Goal: Information Seeking & Learning: Learn about a topic

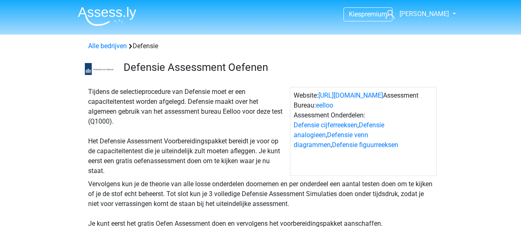
scroll to position [187, 0]
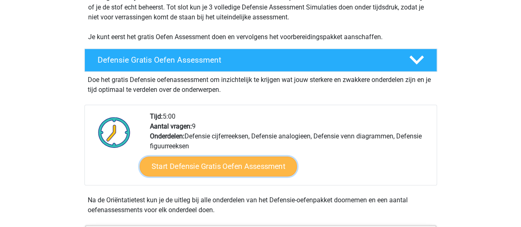
click at [229, 167] on link "Start Defensie Gratis Oefen Assessment" at bounding box center [218, 167] width 157 height 20
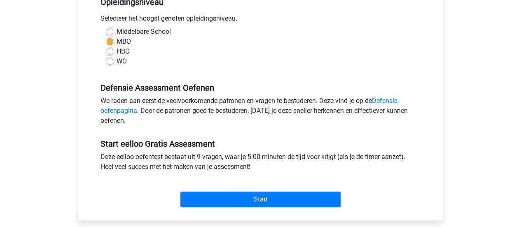
scroll to position [188, 0]
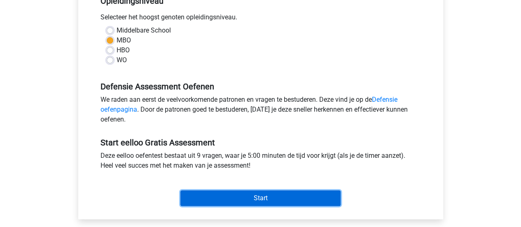
click at [278, 190] on input "Start" at bounding box center [260, 198] width 160 height 16
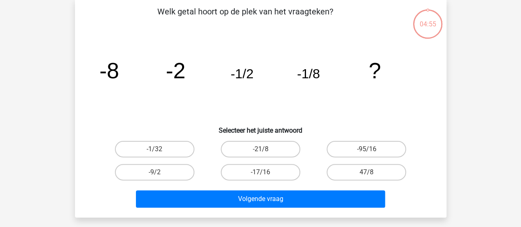
scroll to position [41, 0]
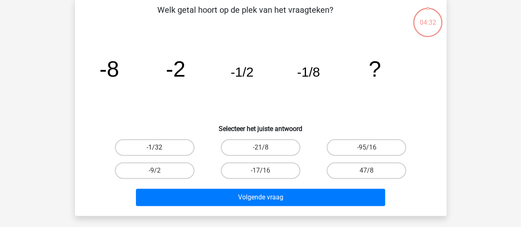
click at [165, 145] on label "-1/32" at bounding box center [155, 147] width 80 height 16
click at [160, 147] on input "-1/32" at bounding box center [156, 149] width 5 height 5
radio input "true"
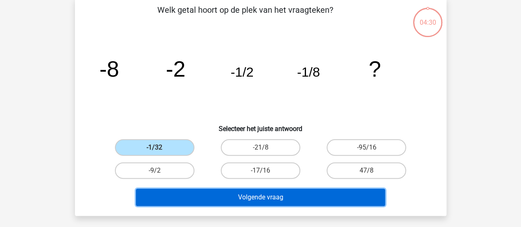
click at [277, 202] on button "Volgende vraag" at bounding box center [260, 197] width 249 height 17
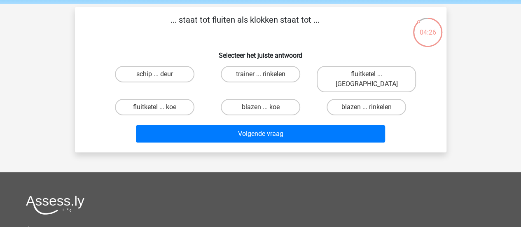
scroll to position [30, 0]
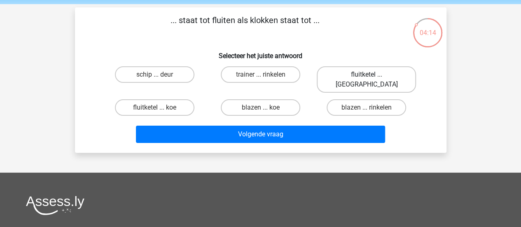
click at [349, 74] on label "fluitketel ... luiden" at bounding box center [366, 79] width 99 height 26
click at [367, 75] on input "fluitketel ... luiden" at bounding box center [369, 77] width 5 height 5
radio input "true"
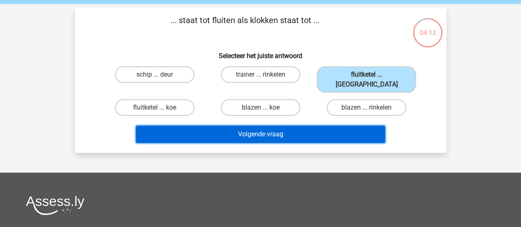
click at [288, 126] on button "Volgende vraag" at bounding box center [260, 134] width 249 height 17
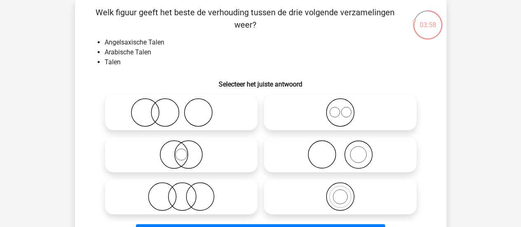
scroll to position [39, 0]
click at [342, 114] on icon at bounding box center [340, 112] width 146 height 29
click at [342, 108] on input "radio" at bounding box center [342, 105] width 5 height 5
radio input "true"
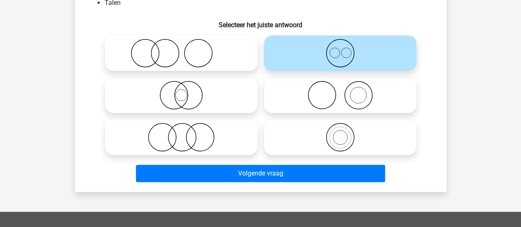
scroll to position [98, 0]
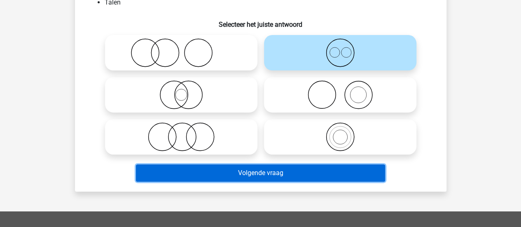
click at [302, 173] on button "Volgende vraag" at bounding box center [260, 172] width 249 height 17
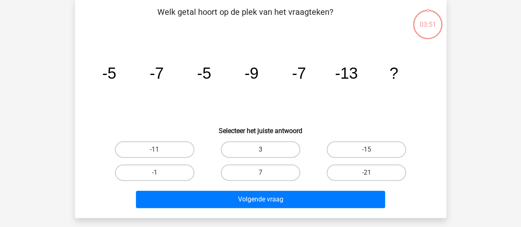
scroll to position [38, 0]
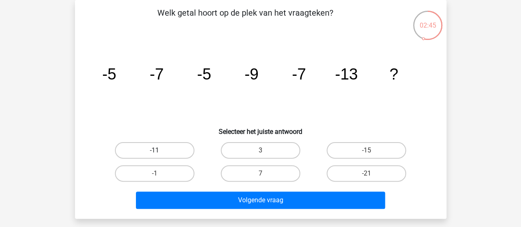
click at [161, 154] on label "-11" at bounding box center [155, 150] width 80 height 16
click at [160, 154] on input "-11" at bounding box center [156, 152] width 5 height 5
radio input "true"
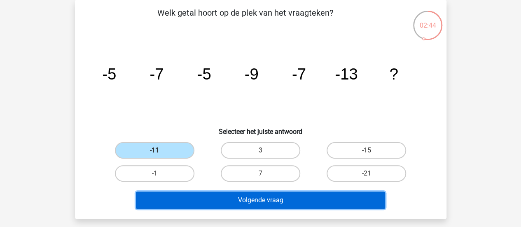
click at [281, 196] on button "Volgende vraag" at bounding box center [260, 200] width 249 height 17
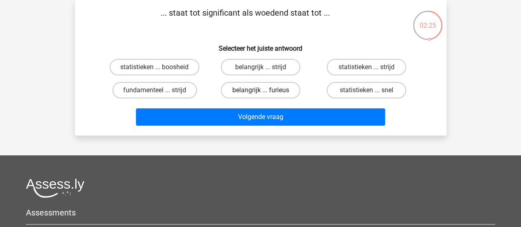
click at [255, 86] on label "belangrijk ... furieus" at bounding box center [261, 90] width 80 height 16
click at [260, 90] on input "belangrijk ... furieus" at bounding box center [262, 92] width 5 height 5
radio input "true"
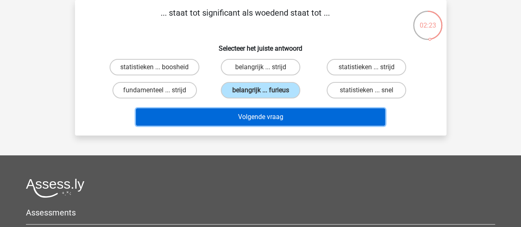
click at [275, 111] on button "Volgende vraag" at bounding box center [260, 116] width 249 height 17
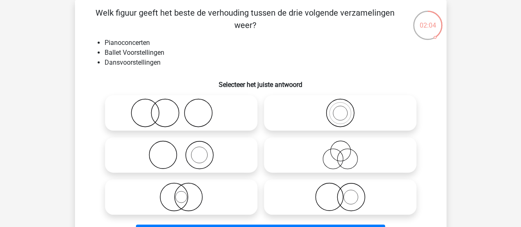
click at [206, 157] on icon at bounding box center [181, 154] width 146 height 29
click at [187, 151] on input "radio" at bounding box center [183, 147] width 5 height 5
radio input "true"
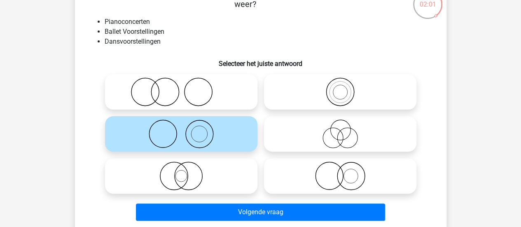
scroll to position [59, 0]
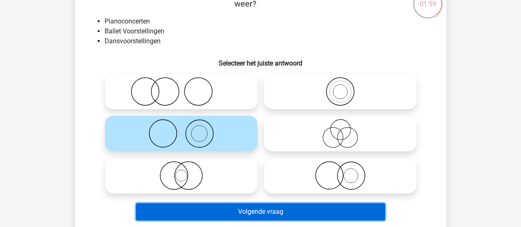
click at [284, 211] on button "Volgende vraag" at bounding box center [260, 211] width 249 height 17
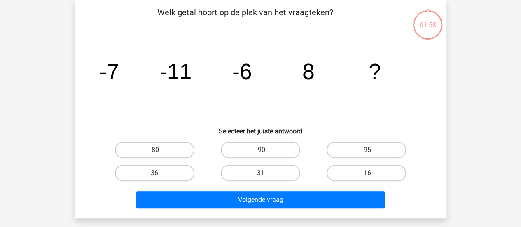
scroll to position [38, 0]
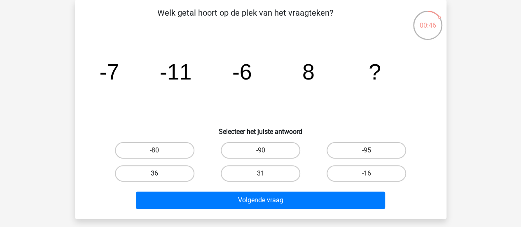
click at [165, 172] on label "36" at bounding box center [155, 173] width 80 height 16
click at [160, 173] on input "36" at bounding box center [156, 175] width 5 height 5
radio input "true"
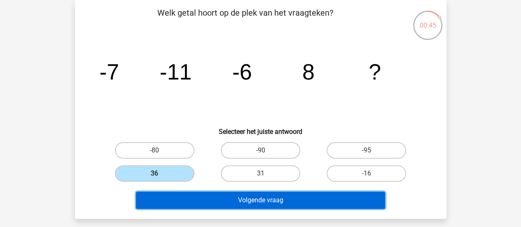
click at [243, 197] on button "Volgende vraag" at bounding box center [260, 200] width 249 height 17
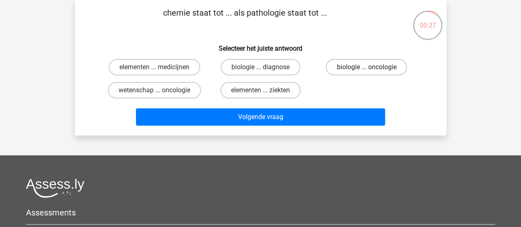
click at [384, 70] on label "biologie ... oncologie" at bounding box center [366, 67] width 81 height 16
click at [372, 70] on input "biologie ... oncologie" at bounding box center [369, 69] width 5 height 5
radio input "true"
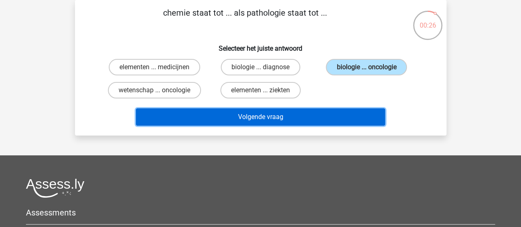
click at [336, 116] on button "Volgende vraag" at bounding box center [260, 116] width 249 height 17
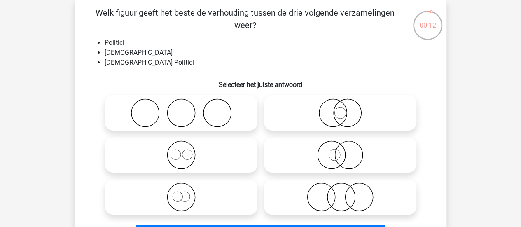
click at [323, 153] on icon at bounding box center [340, 154] width 146 height 29
click at [340, 151] on input "radio" at bounding box center [342, 147] width 5 height 5
radio input "true"
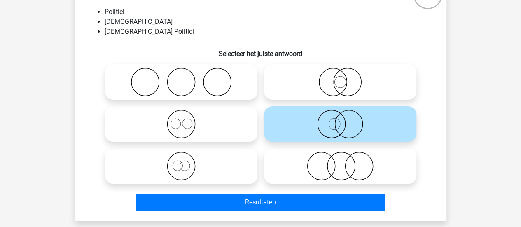
scroll to position [72, 0]
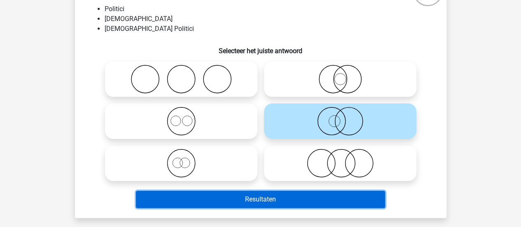
click at [301, 199] on button "Resultaten" at bounding box center [260, 199] width 249 height 17
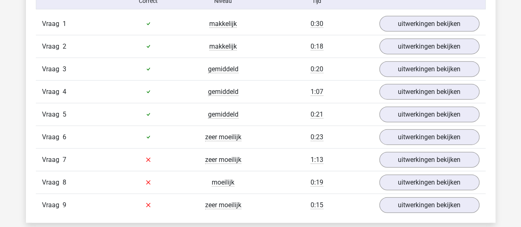
scroll to position [927, 0]
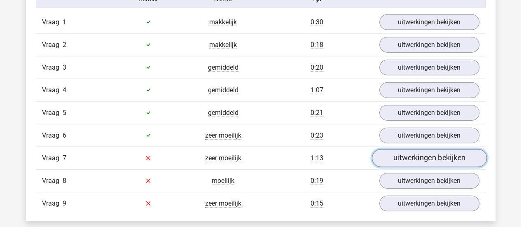
click at [414, 153] on link "uitwerkingen bekijken" at bounding box center [429, 158] width 115 height 18
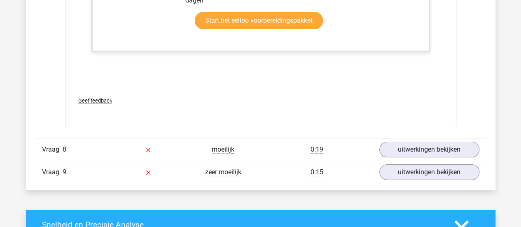
scroll to position [1460, 0]
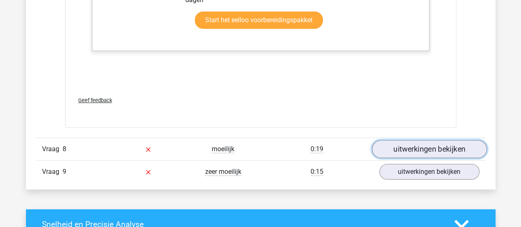
click at [404, 152] on link "uitwerkingen bekijken" at bounding box center [429, 149] width 115 height 18
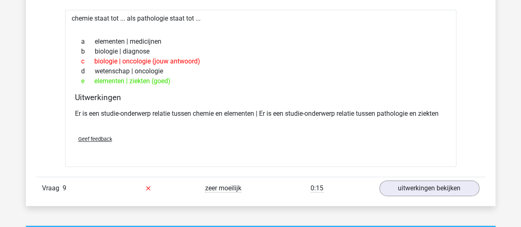
scroll to position [1621, 0]
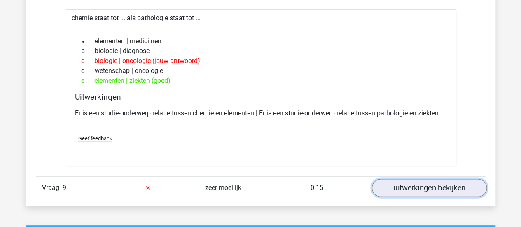
click at [428, 186] on link "uitwerkingen bekijken" at bounding box center [429, 188] width 115 height 18
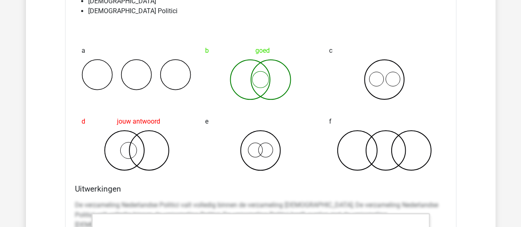
scroll to position [1857, 0]
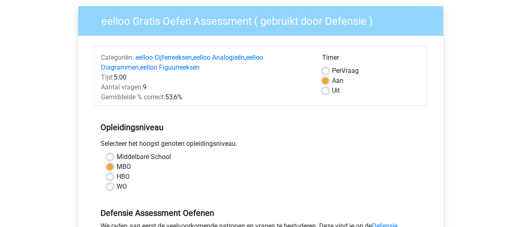
scroll to position [55, 0]
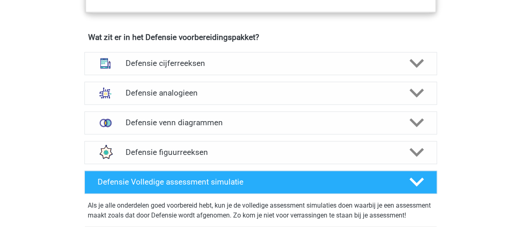
scroll to position [587, 0]
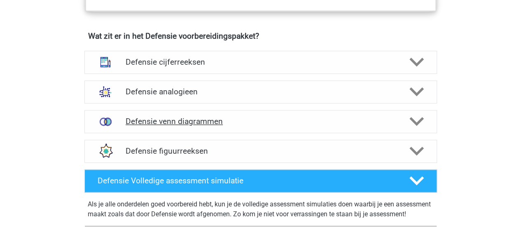
click at [201, 123] on h4 "Defensie venn diagrammen" at bounding box center [261, 121] width 270 height 9
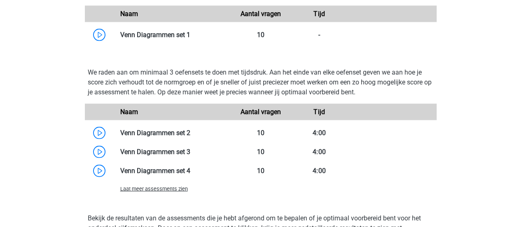
scroll to position [801, 0]
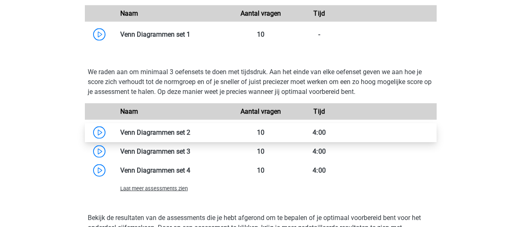
click at [190, 129] on link at bounding box center [190, 133] width 0 height 8
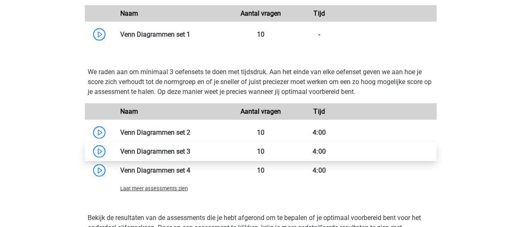
click at [190, 149] on link at bounding box center [190, 151] width 0 height 8
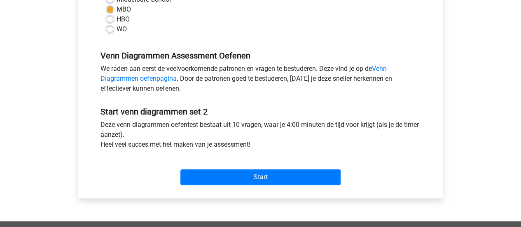
scroll to position [227, 0]
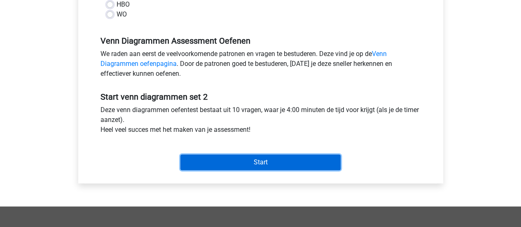
click at [295, 164] on input "Start" at bounding box center [260, 162] width 160 height 16
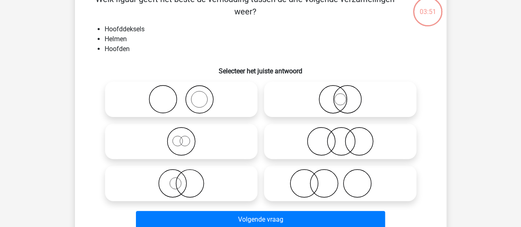
scroll to position [52, 0]
click at [178, 147] on icon at bounding box center [181, 140] width 146 height 29
click at [181, 137] on input "radio" at bounding box center [183, 133] width 5 height 5
radio input "true"
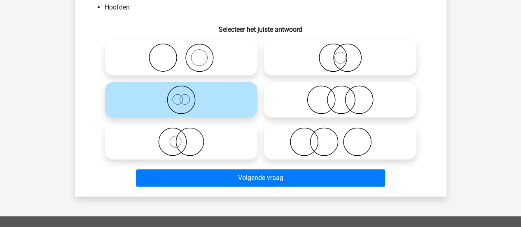
scroll to position [94, 0]
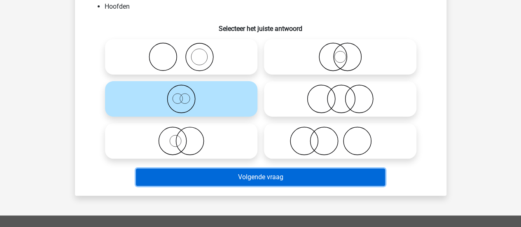
click at [239, 180] on button "Volgende vraag" at bounding box center [260, 176] width 249 height 17
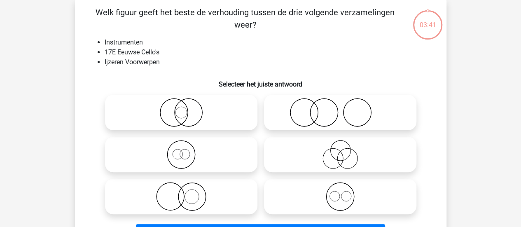
scroll to position [38, 0]
click at [343, 112] on circle at bounding box center [357, 113] width 28 height 28
click at [343, 109] on input "radio" at bounding box center [342, 105] width 5 height 5
radio input "true"
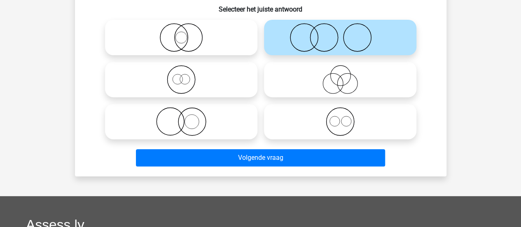
scroll to position [115, 0]
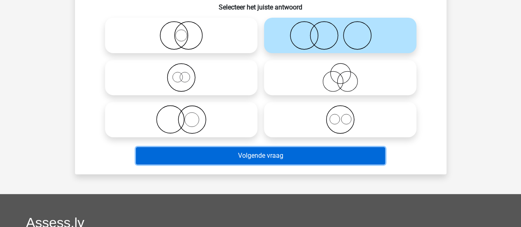
click at [317, 160] on button "Volgende vraag" at bounding box center [260, 155] width 249 height 17
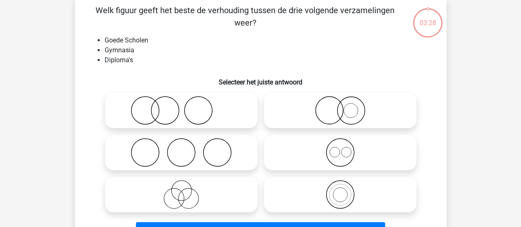
scroll to position [38, 0]
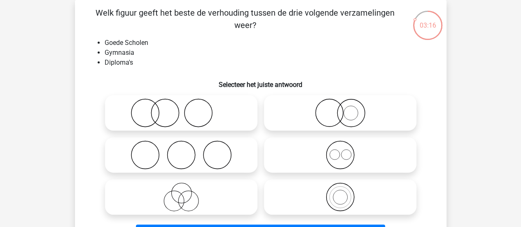
click at [337, 119] on icon at bounding box center [340, 112] width 146 height 29
click at [340, 109] on input "radio" at bounding box center [342, 105] width 5 height 5
radio input "true"
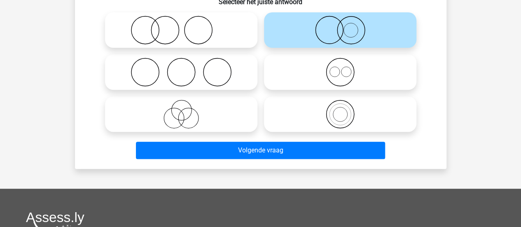
scroll to position [130, 0]
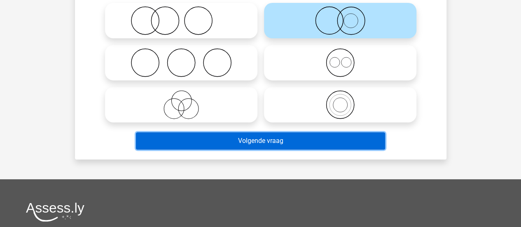
click at [305, 143] on button "Volgende vraag" at bounding box center [260, 140] width 249 height 17
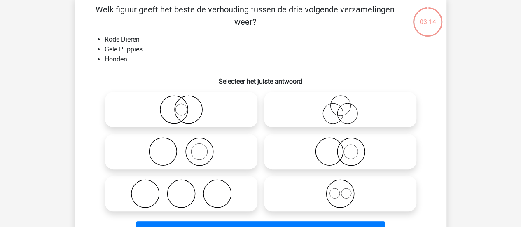
scroll to position [38, 0]
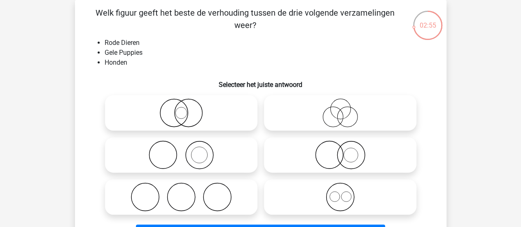
click at [329, 144] on icon at bounding box center [340, 154] width 146 height 29
click at [340, 145] on input "radio" at bounding box center [342, 147] width 5 height 5
radio input "true"
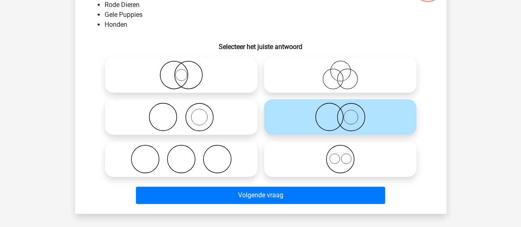
scroll to position [76, 0]
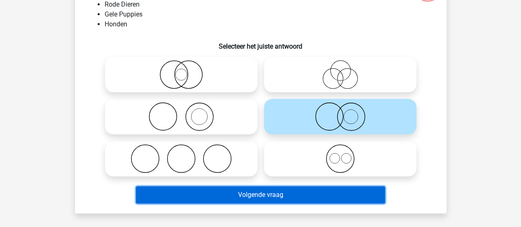
click at [299, 194] on button "Volgende vraag" at bounding box center [260, 194] width 249 height 17
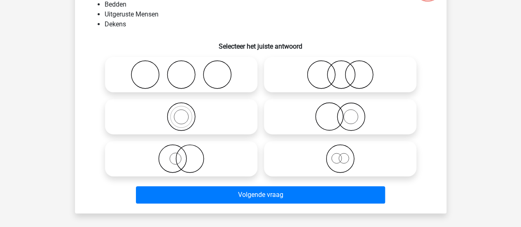
scroll to position [38, 0]
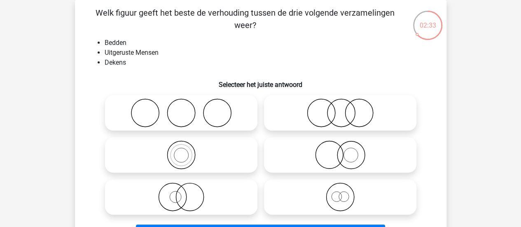
click at [320, 151] on icon at bounding box center [340, 154] width 146 height 29
click at [340, 151] on input "radio" at bounding box center [342, 147] width 5 height 5
radio input "true"
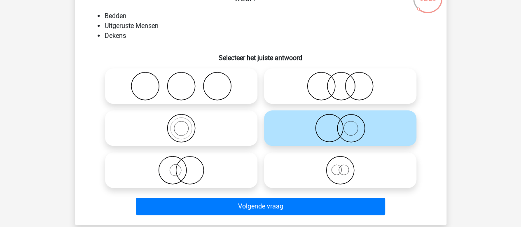
scroll to position [64, 0]
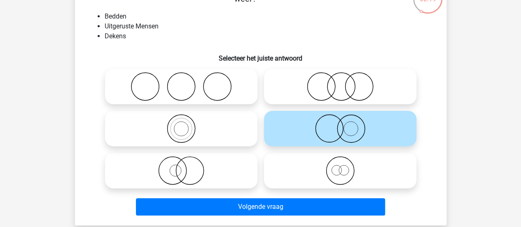
click at [230, 169] on icon at bounding box center [181, 170] width 146 height 29
click at [187, 166] on input "radio" at bounding box center [183, 163] width 5 height 5
radio input "true"
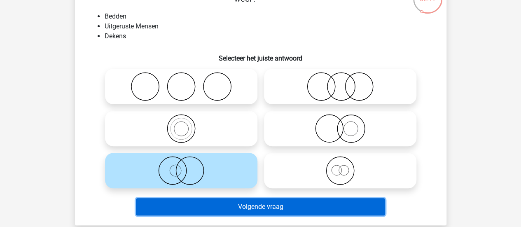
click at [259, 206] on button "Volgende vraag" at bounding box center [260, 206] width 249 height 17
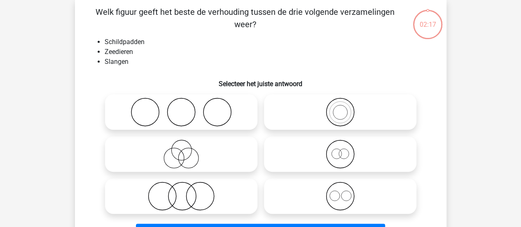
scroll to position [38, 0]
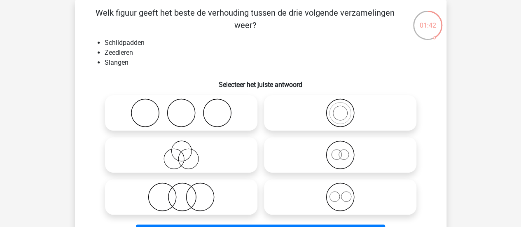
click at [189, 194] on icon at bounding box center [181, 196] width 146 height 29
click at [187, 193] on input "radio" at bounding box center [183, 189] width 5 height 5
radio input "true"
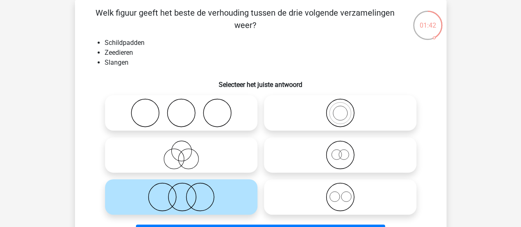
scroll to position [75, 0]
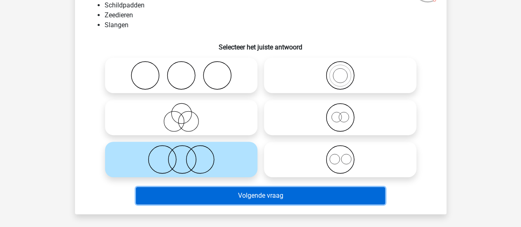
click at [239, 194] on button "Volgende vraag" at bounding box center [260, 195] width 249 height 17
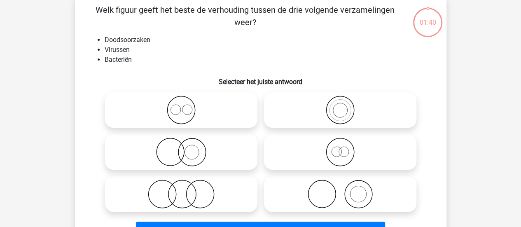
scroll to position [38, 0]
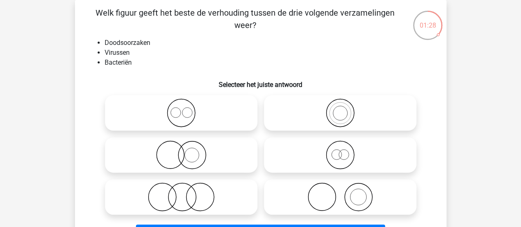
click at [354, 193] on icon at bounding box center [340, 196] width 146 height 29
click at [346, 193] on input "radio" at bounding box center [342, 189] width 5 height 5
radio input "true"
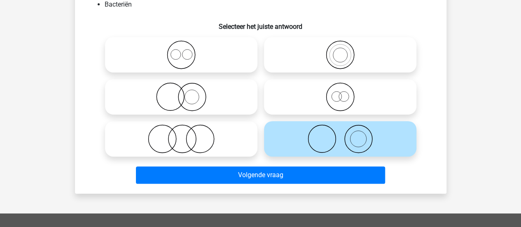
scroll to position [99, 0]
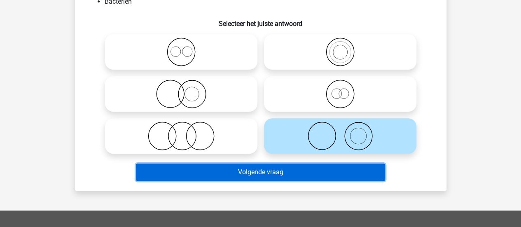
click at [317, 168] on button "Volgende vraag" at bounding box center [260, 172] width 249 height 17
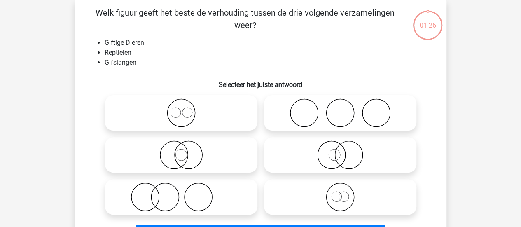
scroll to position [38, 0]
click at [321, 156] on icon at bounding box center [340, 154] width 146 height 29
click at [340, 151] on input "radio" at bounding box center [342, 147] width 5 height 5
radio input "true"
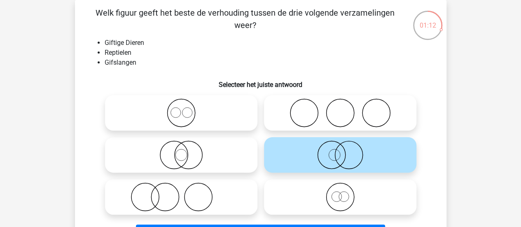
scroll to position [76, 0]
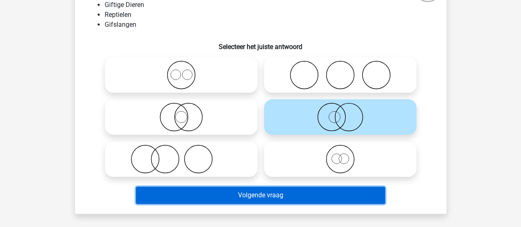
click at [299, 204] on button "Volgende vraag" at bounding box center [260, 195] width 249 height 17
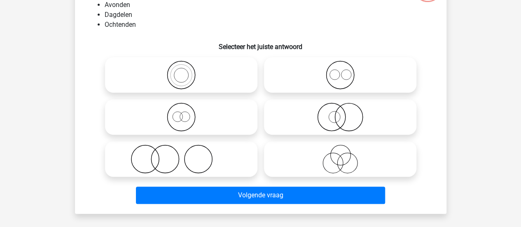
scroll to position [38, 0]
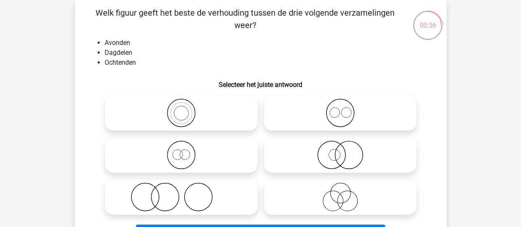
click at [224, 152] on icon at bounding box center [181, 154] width 146 height 29
click at [187, 151] on input "radio" at bounding box center [183, 147] width 5 height 5
radio input "true"
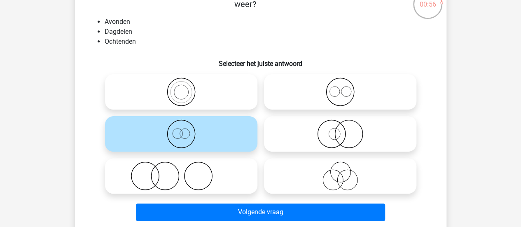
scroll to position [67, 0]
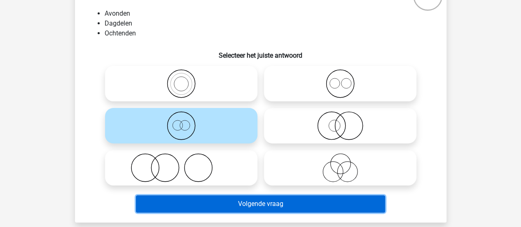
click at [282, 205] on button "Volgende vraag" at bounding box center [260, 203] width 249 height 17
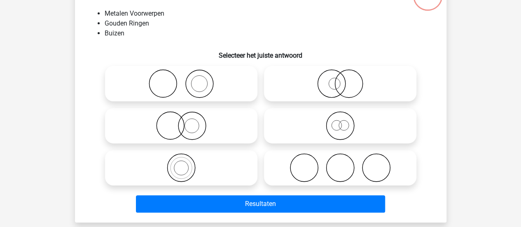
scroll to position [38, 0]
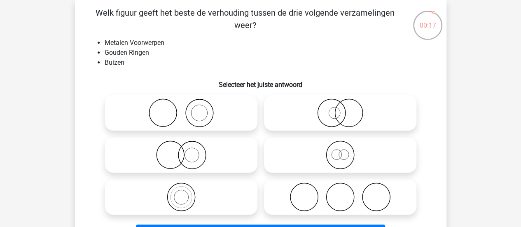
click at [313, 146] on icon at bounding box center [340, 154] width 146 height 29
click at [340, 146] on input "radio" at bounding box center [342, 147] width 5 height 5
radio input "true"
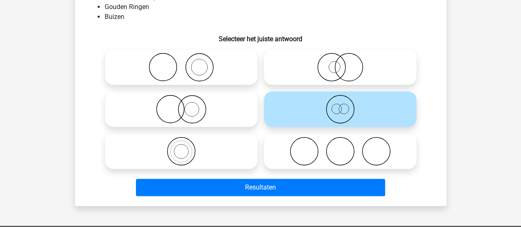
scroll to position [88, 0]
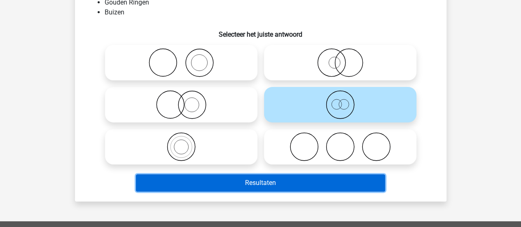
click at [299, 179] on button "Resultaten" at bounding box center [260, 182] width 249 height 17
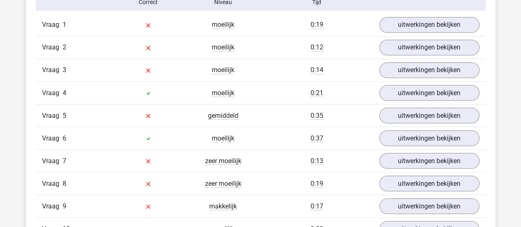
scroll to position [692, 0]
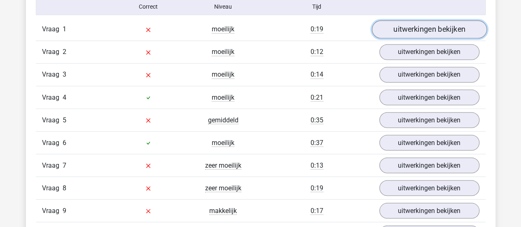
click at [409, 32] on link "uitwerkingen bekijken" at bounding box center [429, 29] width 115 height 18
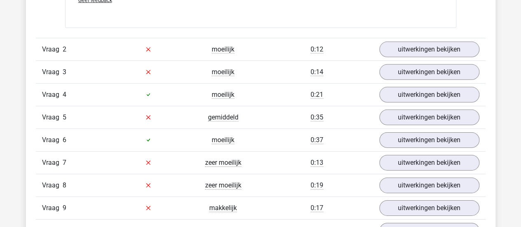
scroll to position [1242, 0]
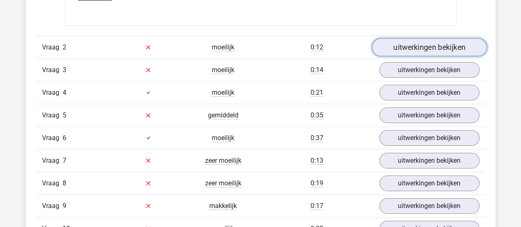
click at [399, 44] on link "uitwerkingen bekijken" at bounding box center [429, 47] width 115 height 18
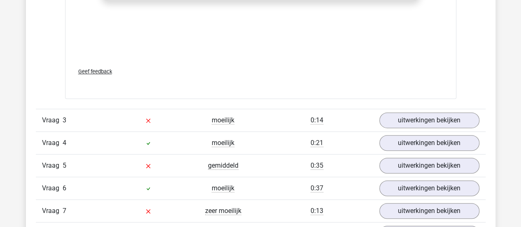
scroll to position [1738, 0]
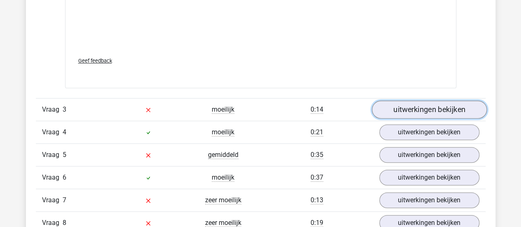
click at [415, 105] on link "uitwerkingen bekijken" at bounding box center [429, 110] width 115 height 18
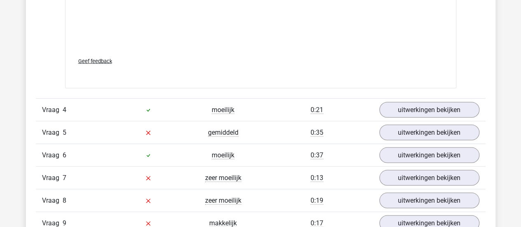
scroll to position [2297, 0]
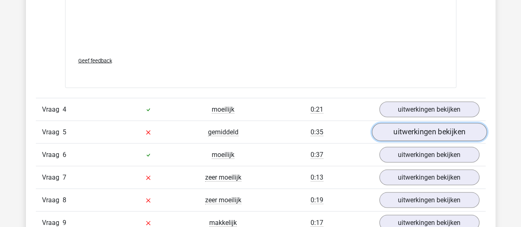
click at [423, 126] on link "uitwerkingen bekijken" at bounding box center [429, 132] width 115 height 18
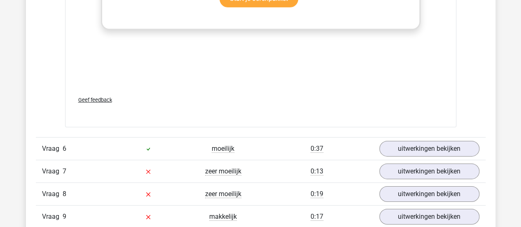
scroll to position [2905, 0]
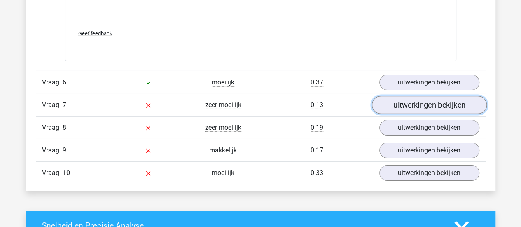
click at [423, 103] on link "uitwerkingen bekijken" at bounding box center [429, 105] width 115 height 18
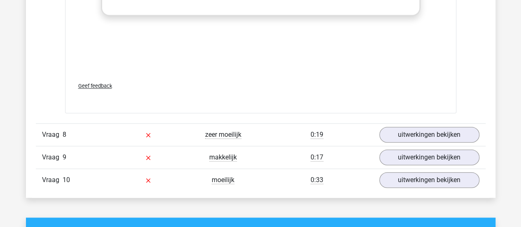
scroll to position [3434, 0]
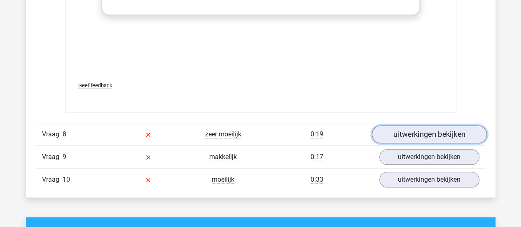
click at [409, 127] on link "uitwerkingen bekijken" at bounding box center [429, 135] width 115 height 18
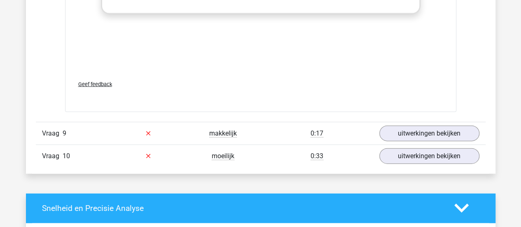
scroll to position [3993, 0]
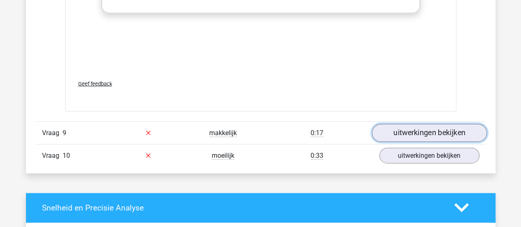
click at [416, 126] on link "uitwerkingen bekijken" at bounding box center [429, 133] width 115 height 18
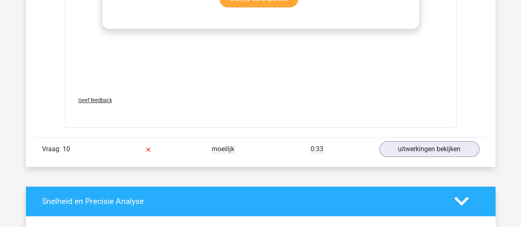
scroll to position [4536, 0]
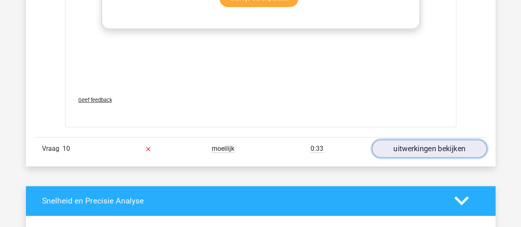
click at [395, 140] on link "uitwerkingen bekijken" at bounding box center [429, 149] width 115 height 18
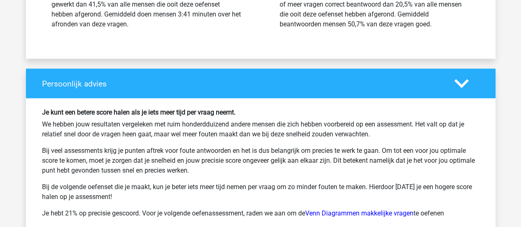
scroll to position [5485, 0]
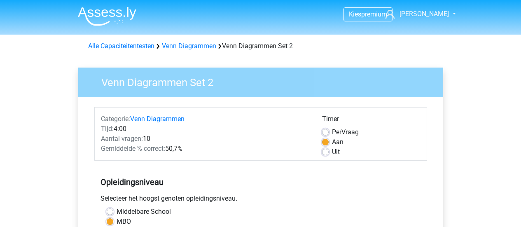
scroll to position [227, 0]
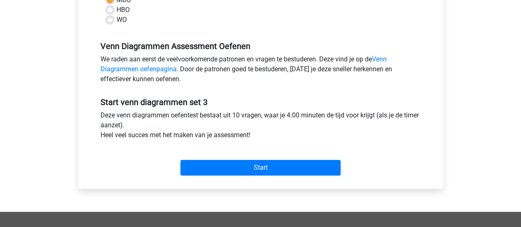
scroll to position [224, 0]
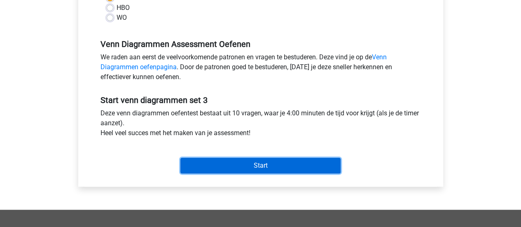
click at [248, 164] on input "Start" at bounding box center [260, 166] width 160 height 16
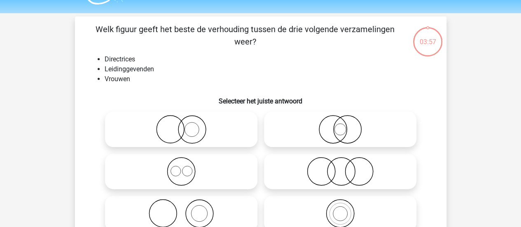
scroll to position [38, 0]
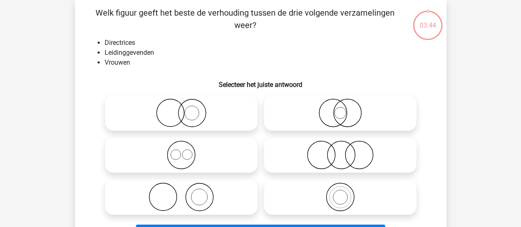
click at [194, 108] on icon at bounding box center [181, 112] width 146 height 29
click at [187, 108] on input "radio" at bounding box center [183, 105] width 5 height 5
radio input "true"
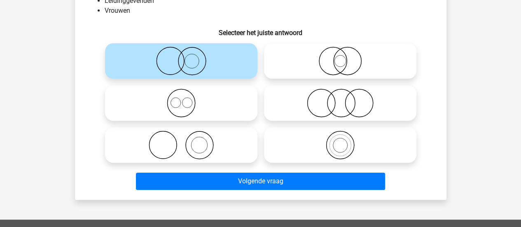
scroll to position [93, 0]
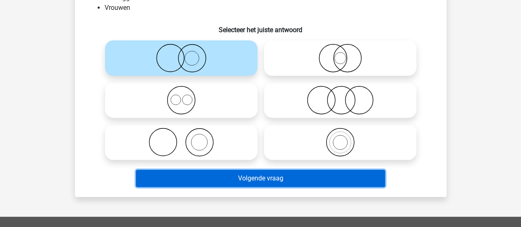
click at [260, 185] on button "Volgende vraag" at bounding box center [260, 178] width 249 height 17
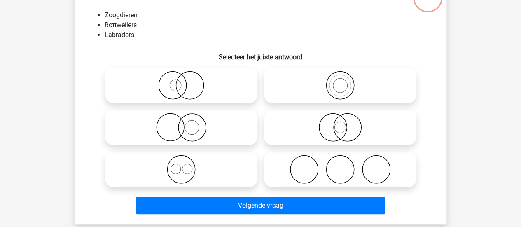
scroll to position [66, 0]
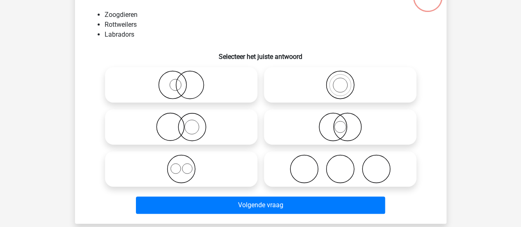
click at [200, 131] on icon at bounding box center [181, 126] width 146 height 29
click at [187, 123] on input "radio" at bounding box center [183, 119] width 5 height 5
radio input "true"
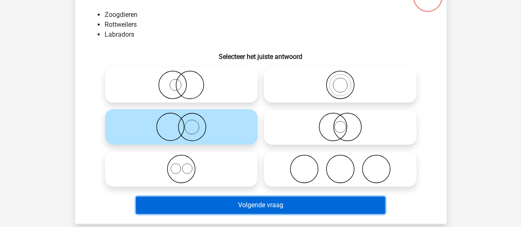
click at [286, 206] on button "Volgende vraag" at bounding box center [260, 204] width 249 height 17
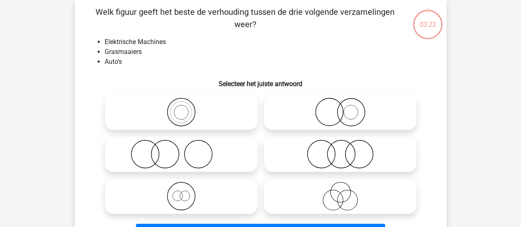
scroll to position [38, 0]
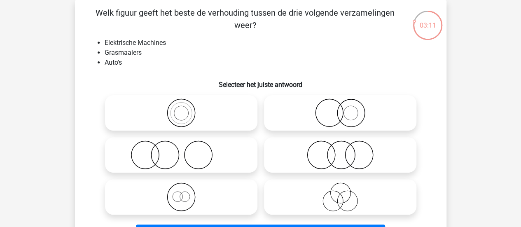
click at [213, 154] on icon at bounding box center [181, 154] width 146 height 29
click at [187, 151] on input "radio" at bounding box center [183, 147] width 5 height 5
radio input "true"
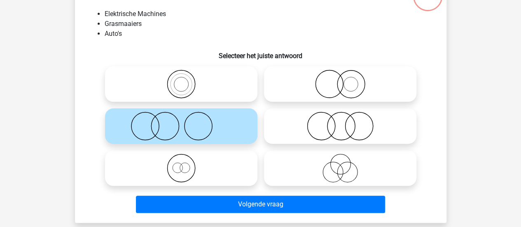
scroll to position [75, 0]
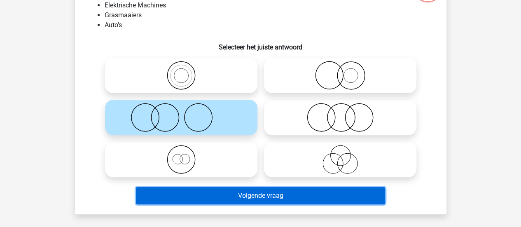
click at [257, 199] on button "Volgende vraag" at bounding box center [260, 195] width 249 height 17
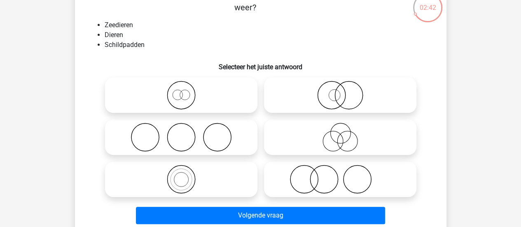
scroll to position [55, 0]
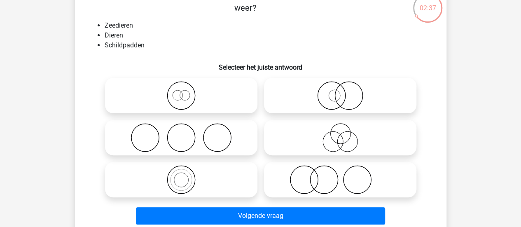
click at [320, 95] on icon at bounding box center [340, 95] width 146 height 29
click at [340, 91] on input "radio" at bounding box center [342, 88] width 5 height 5
radio input "true"
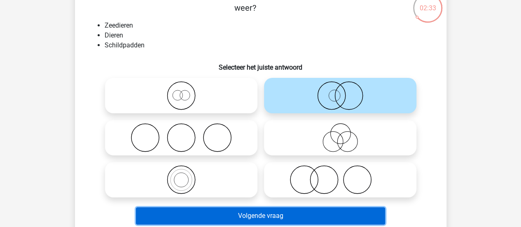
click at [322, 215] on button "Volgende vraag" at bounding box center [260, 215] width 249 height 17
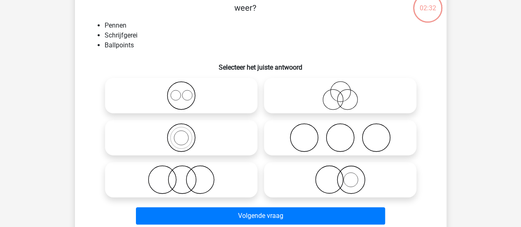
scroll to position [38, 0]
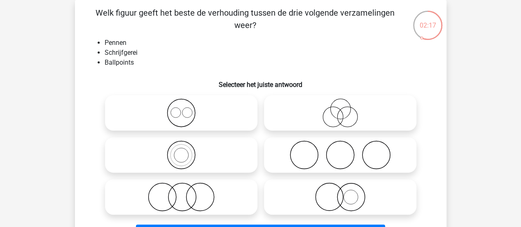
click at [335, 189] on icon at bounding box center [340, 196] width 146 height 29
click at [340, 189] on input "radio" at bounding box center [342, 189] width 5 height 5
radio input "true"
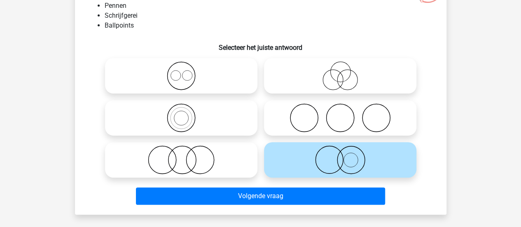
scroll to position [77, 0]
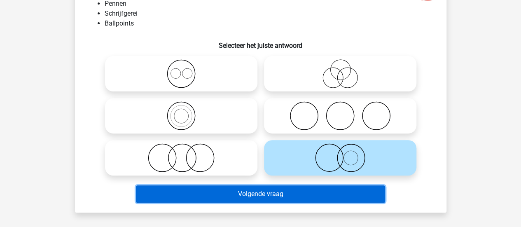
click at [324, 191] on button "Volgende vraag" at bounding box center [260, 193] width 249 height 17
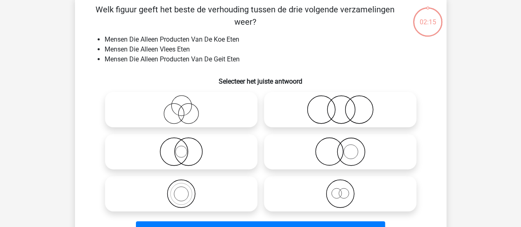
scroll to position [38, 0]
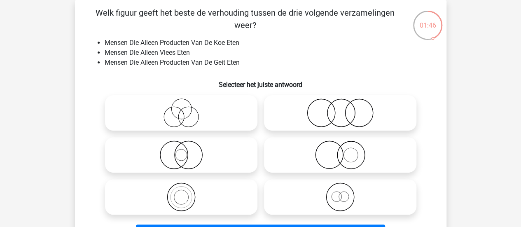
click at [328, 200] on icon at bounding box center [340, 196] width 146 height 29
click at [340, 193] on input "radio" at bounding box center [342, 189] width 5 height 5
radio input "true"
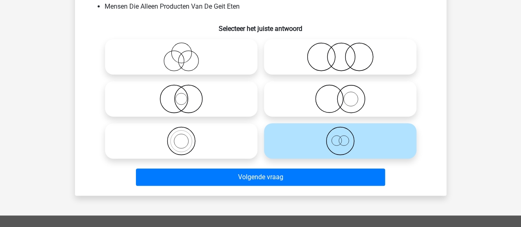
scroll to position [96, 0]
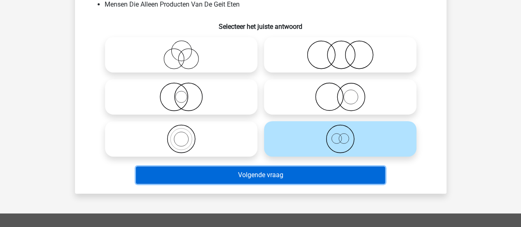
click at [311, 171] on button "Volgende vraag" at bounding box center [260, 174] width 249 height 17
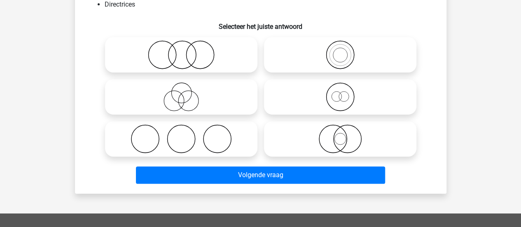
scroll to position [38, 0]
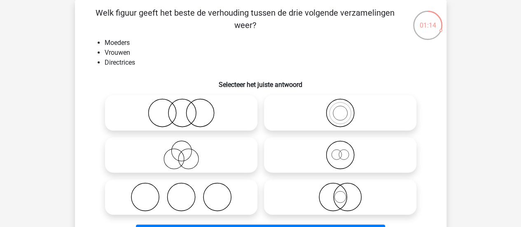
click at [344, 194] on icon at bounding box center [340, 196] width 146 height 29
click at [344, 193] on input "radio" at bounding box center [342, 189] width 5 height 5
radio input "true"
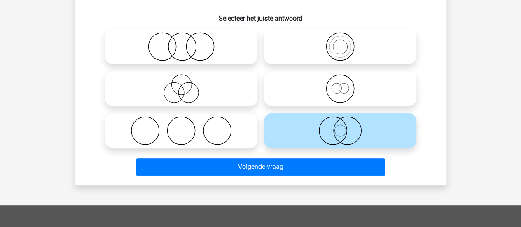
scroll to position [105, 0]
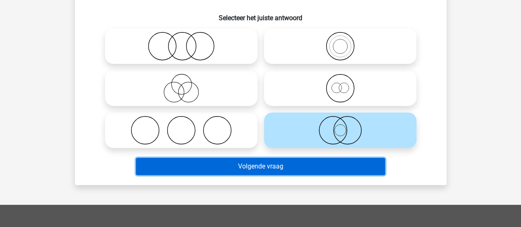
click at [325, 163] on button "Volgende vraag" at bounding box center [260, 166] width 249 height 17
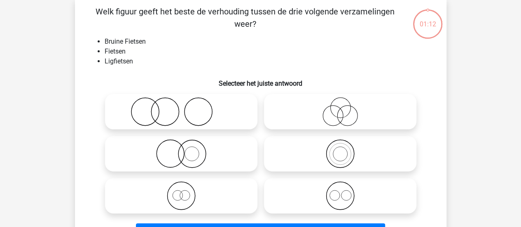
scroll to position [38, 0]
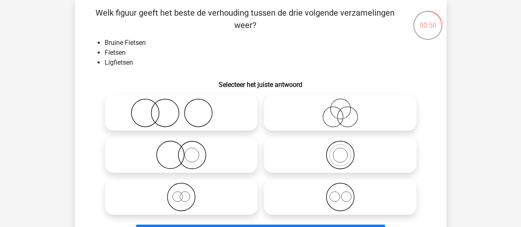
click at [349, 198] on icon at bounding box center [340, 196] width 146 height 29
click at [346, 193] on input "radio" at bounding box center [342, 189] width 5 height 5
radio input "true"
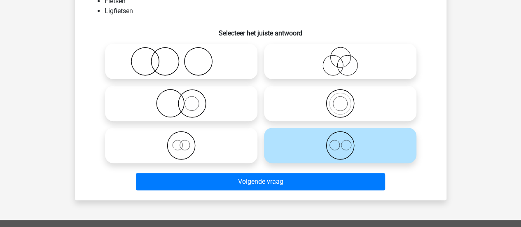
scroll to position [91, 0]
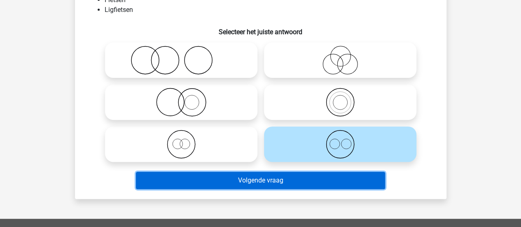
click at [332, 176] on button "Volgende vraag" at bounding box center [260, 180] width 249 height 17
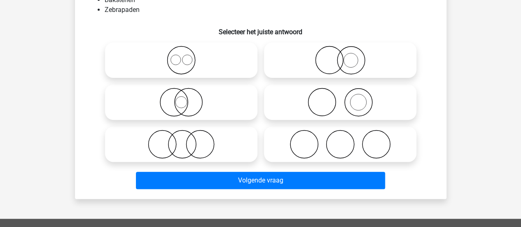
scroll to position [38, 0]
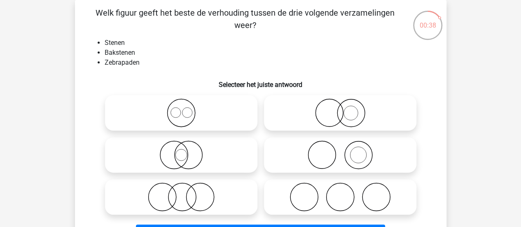
click at [338, 163] on icon at bounding box center [340, 154] width 146 height 29
click at [340, 151] on input "radio" at bounding box center [342, 147] width 5 height 5
radio input "true"
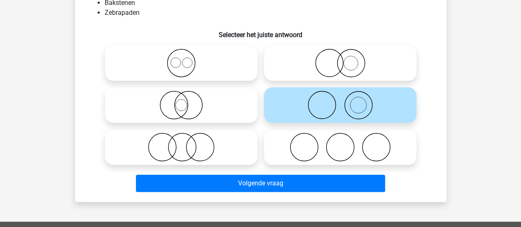
scroll to position [88, 0]
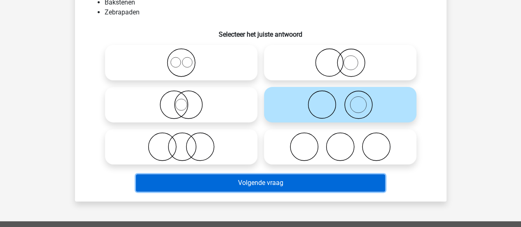
click at [325, 186] on button "Volgende vraag" at bounding box center [260, 182] width 249 height 17
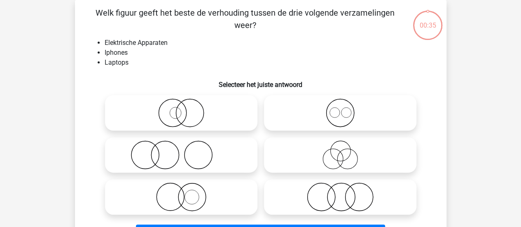
scroll to position [38, 0]
click at [333, 107] on icon at bounding box center [340, 112] width 146 height 29
click at [340, 107] on input "radio" at bounding box center [342, 105] width 5 height 5
radio input "true"
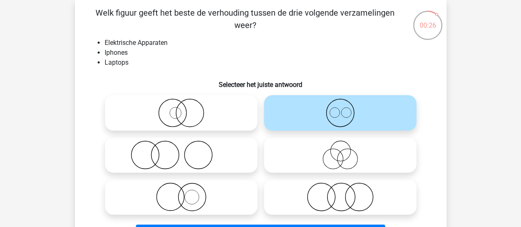
scroll to position [66, 0]
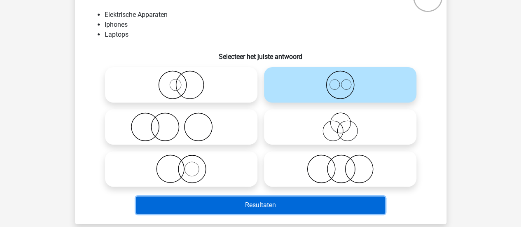
click at [297, 199] on button "Resultaten" at bounding box center [260, 204] width 249 height 17
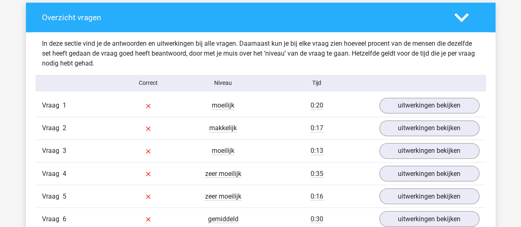
scroll to position [615, 0]
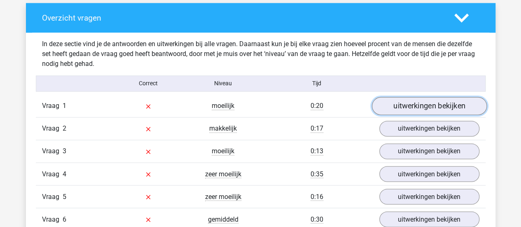
click at [405, 108] on link "uitwerkingen bekijken" at bounding box center [429, 106] width 115 height 18
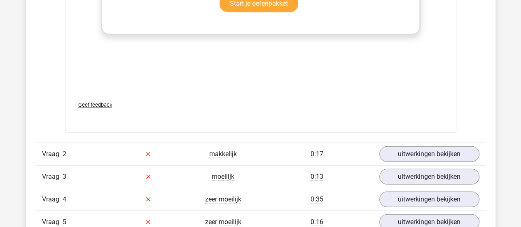
scroll to position [1126, 0]
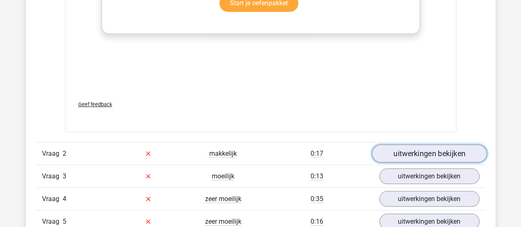
click at [405, 148] on link "uitwerkingen bekijken" at bounding box center [429, 154] width 115 height 18
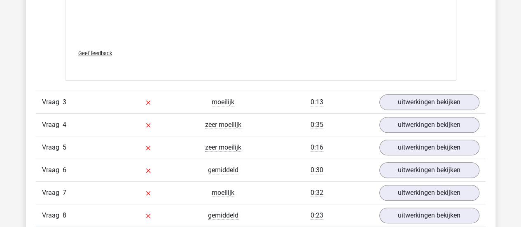
scroll to position [1743, 0]
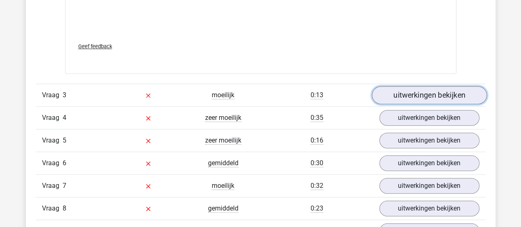
click at [425, 92] on link "uitwerkingen bekijken" at bounding box center [429, 95] width 115 height 18
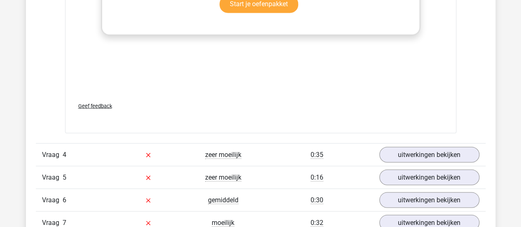
scroll to position [2254, 0]
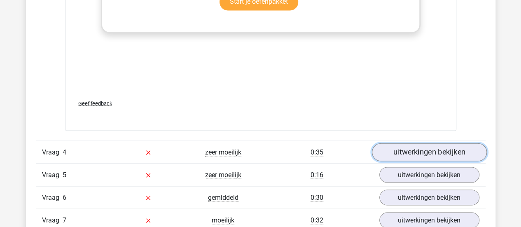
click at [418, 153] on link "uitwerkingen bekijken" at bounding box center [429, 152] width 115 height 18
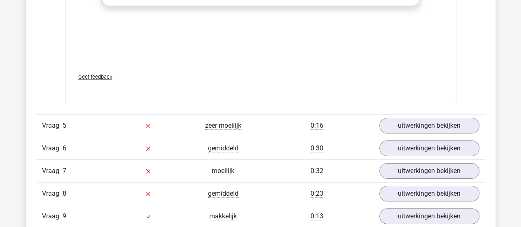
scroll to position [2853, 0]
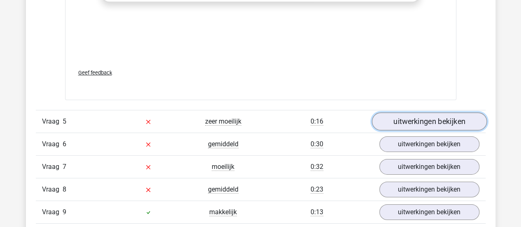
click at [419, 121] on link "uitwerkingen bekijken" at bounding box center [429, 121] width 115 height 18
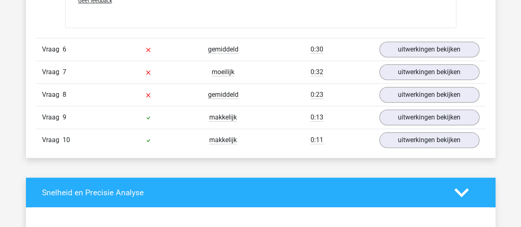
scroll to position [3495, 0]
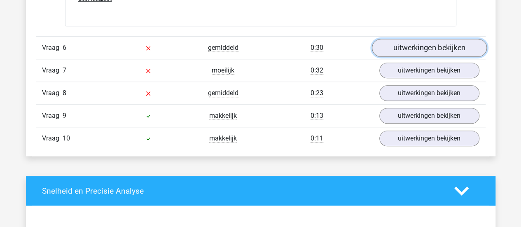
click at [409, 43] on link "uitwerkingen bekijken" at bounding box center [429, 48] width 115 height 18
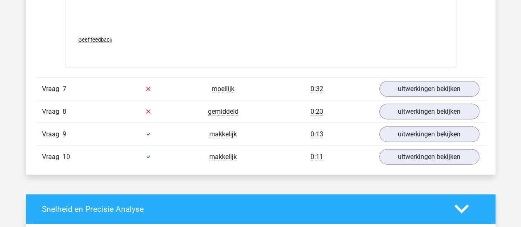
scroll to position [4020, 0]
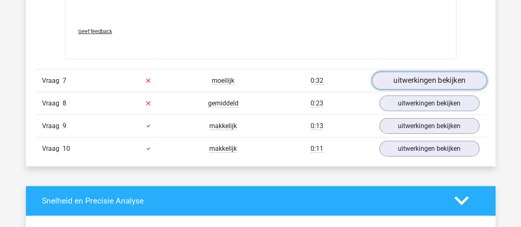
click at [417, 74] on link "uitwerkingen bekijken" at bounding box center [429, 81] width 115 height 18
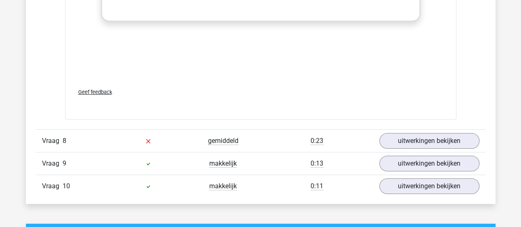
scroll to position [4519, 0]
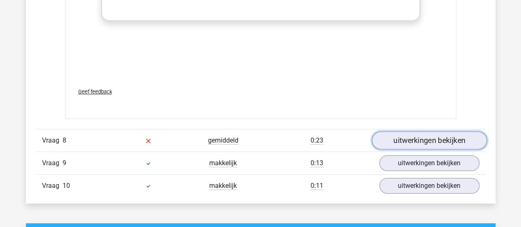
click at [389, 133] on link "uitwerkingen bekijken" at bounding box center [429, 140] width 115 height 18
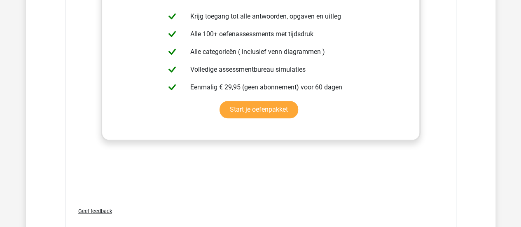
scroll to position [4959, 0]
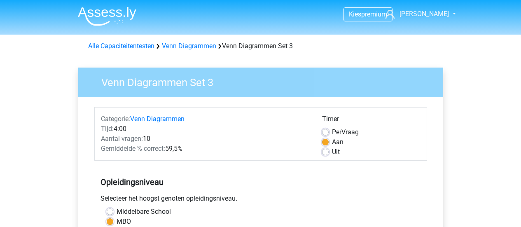
scroll to position [224, 0]
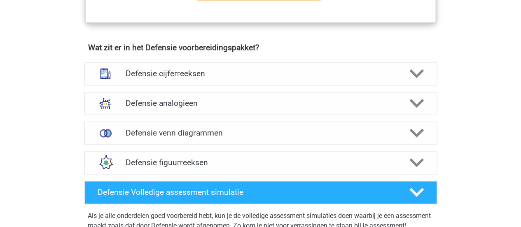
scroll to position [573, 0]
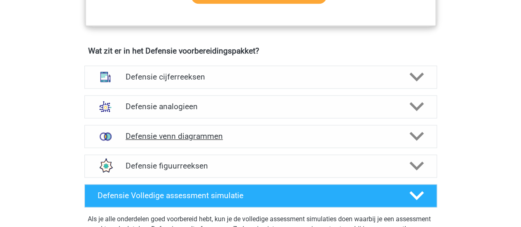
click at [196, 135] on h4 "Defensie venn diagrammen" at bounding box center [261, 135] width 270 height 9
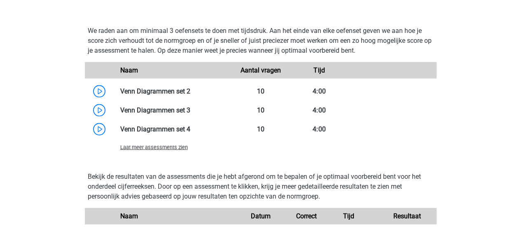
scroll to position [847, 0]
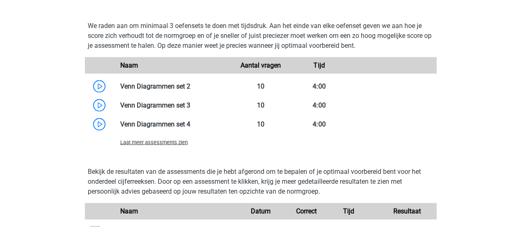
click at [159, 139] on span "Laat meer assessments zien" at bounding box center [154, 142] width 68 height 6
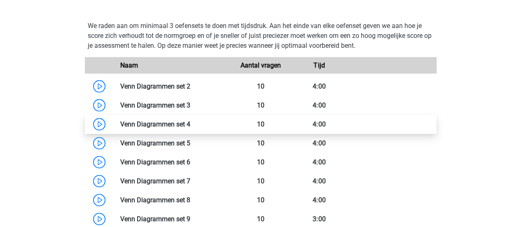
click at [190, 125] on link at bounding box center [190, 124] width 0 height 8
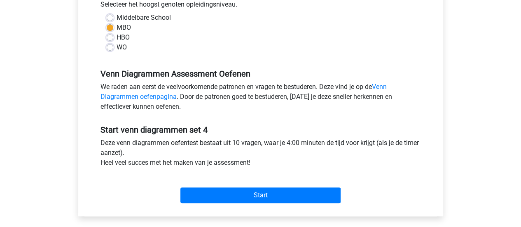
scroll to position [195, 0]
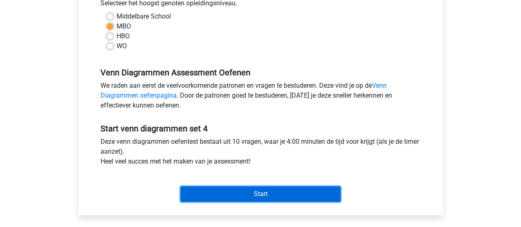
click at [296, 189] on input "Start" at bounding box center [260, 194] width 160 height 16
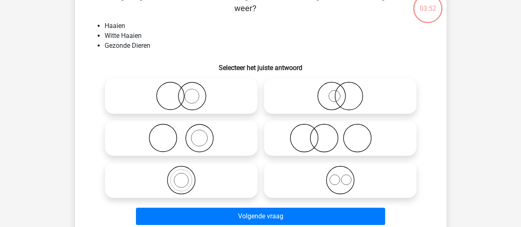
scroll to position [56, 0]
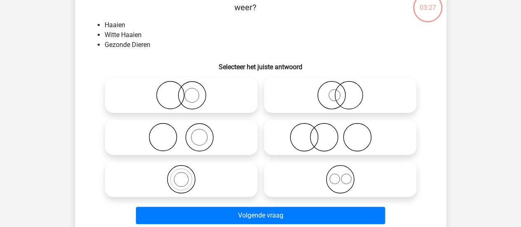
click at [335, 94] on icon at bounding box center [340, 95] width 146 height 29
click at [340, 91] on input "radio" at bounding box center [342, 88] width 5 height 5
radio input "true"
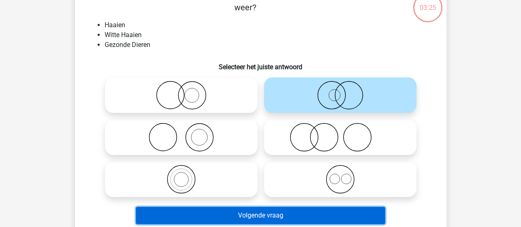
click at [270, 214] on button "Volgende vraag" at bounding box center [260, 215] width 249 height 17
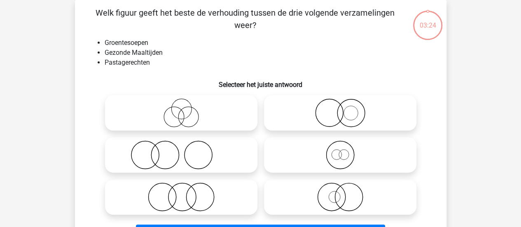
scroll to position [38, 0]
click at [321, 155] on icon at bounding box center [340, 154] width 146 height 29
click at [340, 151] on input "radio" at bounding box center [342, 147] width 5 height 5
radio input "true"
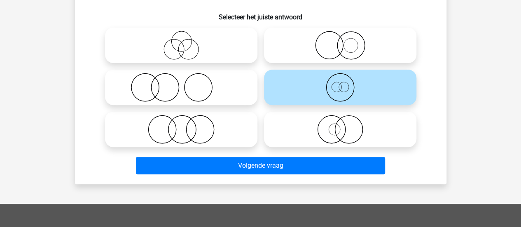
scroll to position [134, 0]
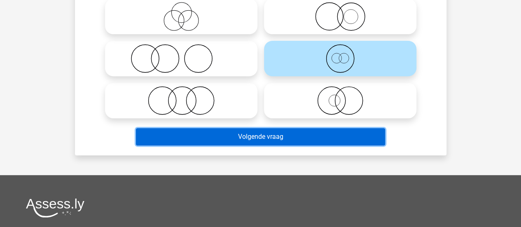
click at [306, 129] on button "Volgende vraag" at bounding box center [260, 136] width 249 height 17
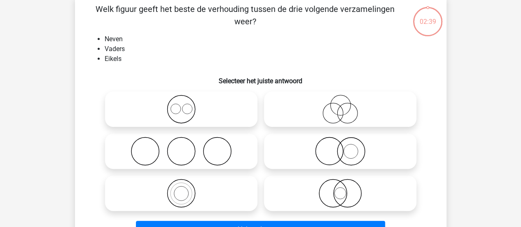
scroll to position [38, 0]
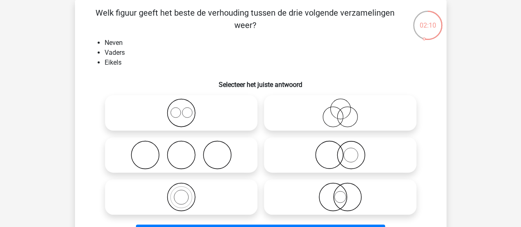
click at [218, 154] on icon at bounding box center [181, 154] width 146 height 29
click at [187, 151] on input "radio" at bounding box center [183, 147] width 5 height 5
radio input "true"
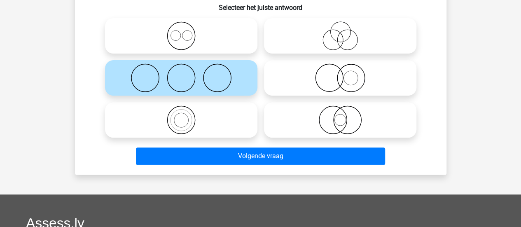
scroll to position [120, 0]
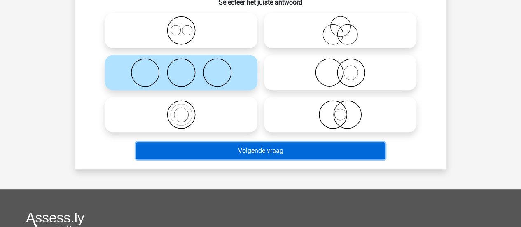
click at [243, 156] on button "Volgende vraag" at bounding box center [260, 150] width 249 height 17
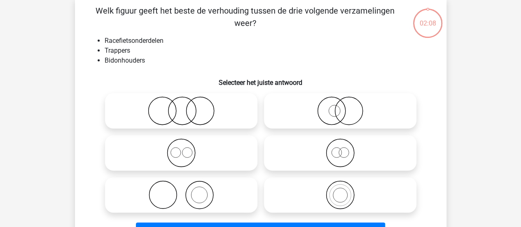
scroll to position [38, 0]
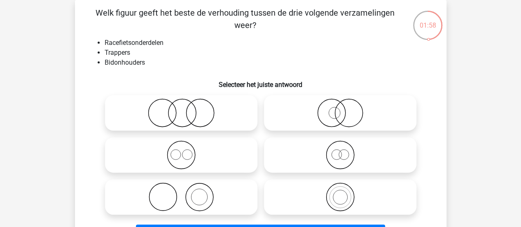
click at [201, 103] on icon at bounding box center [181, 112] width 146 height 29
click at [187, 103] on input "radio" at bounding box center [183, 105] width 5 height 5
radio input "true"
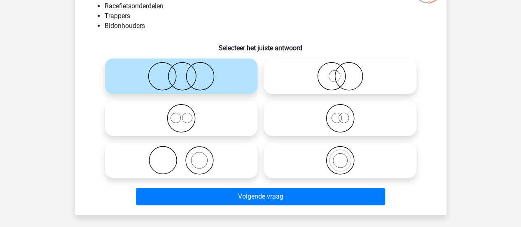
scroll to position [79, 0]
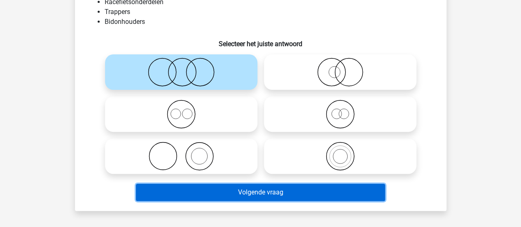
click at [274, 187] on button "Volgende vraag" at bounding box center [260, 192] width 249 height 17
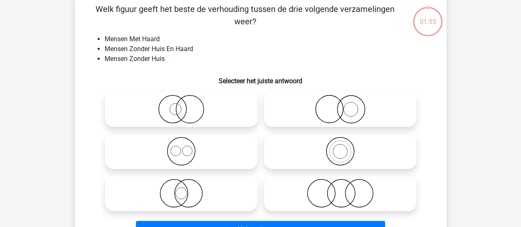
scroll to position [38, 0]
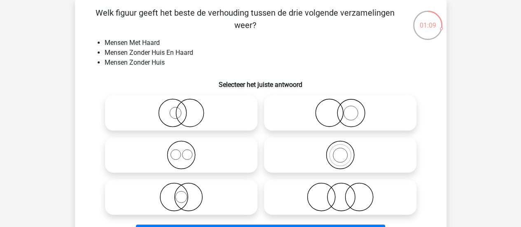
click at [356, 104] on icon at bounding box center [340, 112] width 146 height 29
click at [346, 104] on input "radio" at bounding box center [342, 105] width 5 height 5
radio input "true"
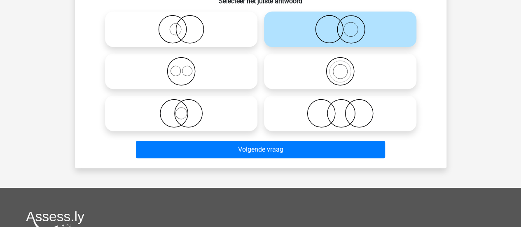
scroll to position [122, 0]
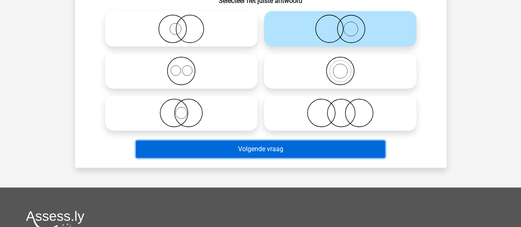
click at [331, 153] on button "Volgende vraag" at bounding box center [260, 148] width 249 height 17
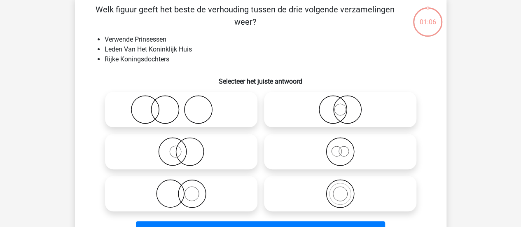
scroll to position [38, 0]
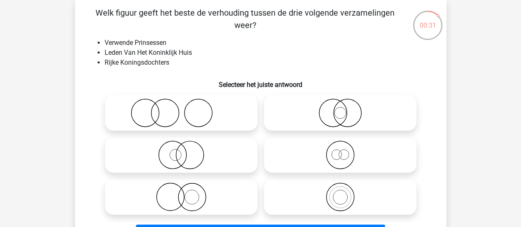
click at [330, 159] on icon at bounding box center [340, 154] width 146 height 29
click at [340, 151] on input "radio" at bounding box center [342, 147] width 5 height 5
radio input "true"
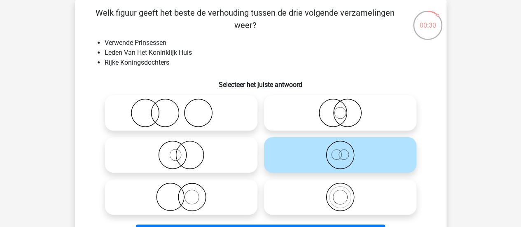
scroll to position [100, 0]
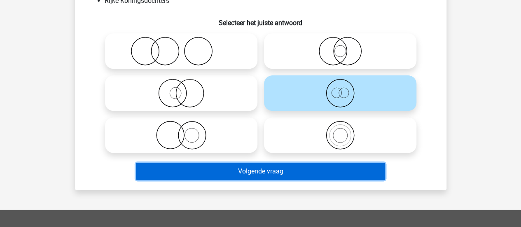
click at [326, 173] on button "Volgende vraag" at bounding box center [260, 171] width 249 height 17
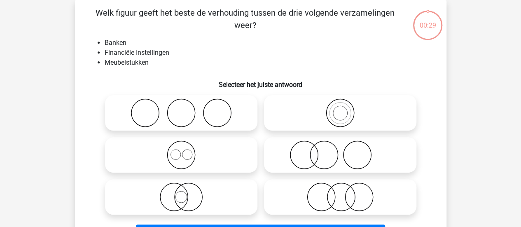
scroll to position [38, 0]
click at [344, 154] on icon at bounding box center [340, 154] width 146 height 29
click at [344, 151] on input "radio" at bounding box center [342, 147] width 5 height 5
radio input "true"
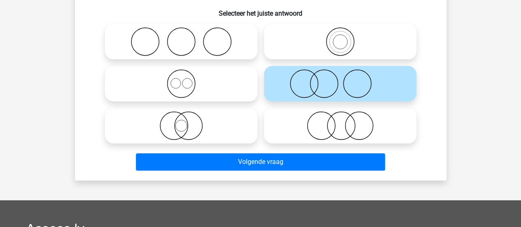
scroll to position [110, 0]
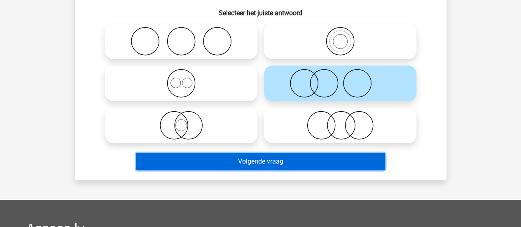
click at [335, 163] on button "Volgende vraag" at bounding box center [260, 161] width 249 height 17
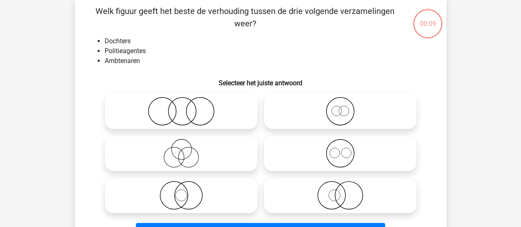
scroll to position [38, 0]
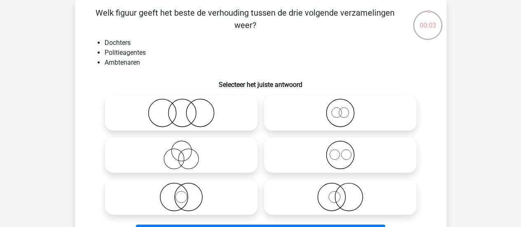
click at [218, 107] on icon at bounding box center [181, 112] width 146 height 29
click at [187, 107] on input "radio" at bounding box center [183, 105] width 5 height 5
radio input "true"
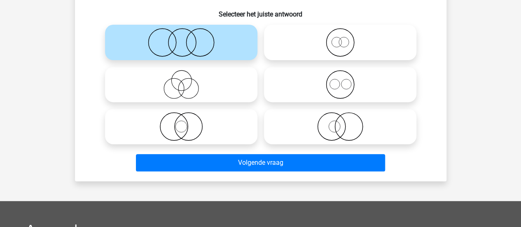
scroll to position [110, 0]
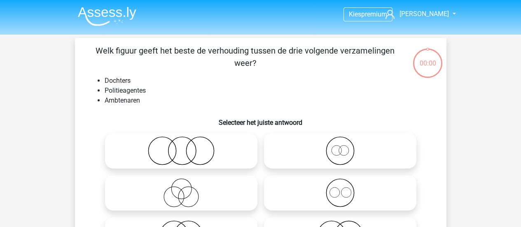
scroll to position [110, 0]
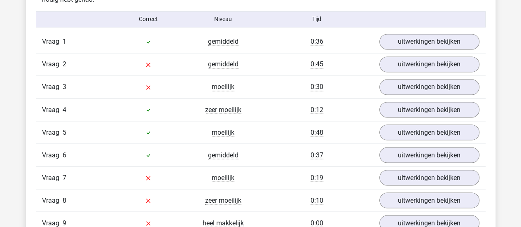
scroll to position [681, 0]
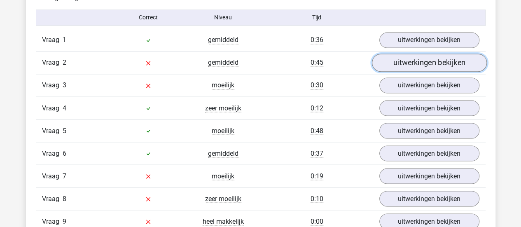
click at [408, 68] on link "uitwerkingen bekijken" at bounding box center [429, 63] width 115 height 18
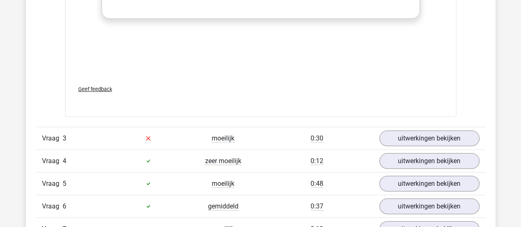
scroll to position [1166, 0]
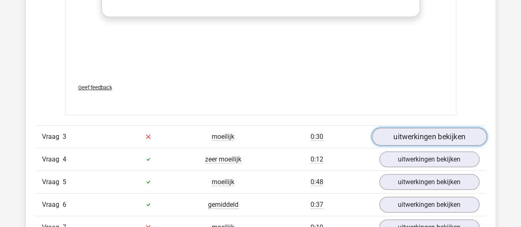
click at [422, 134] on link "uitwerkingen bekijken" at bounding box center [429, 137] width 115 height 18
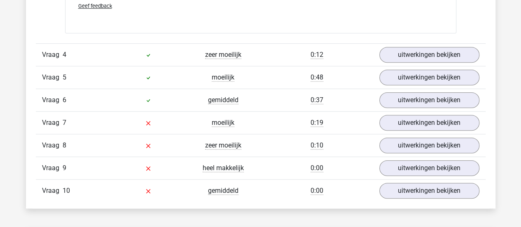
scroll to position [1806, 0]
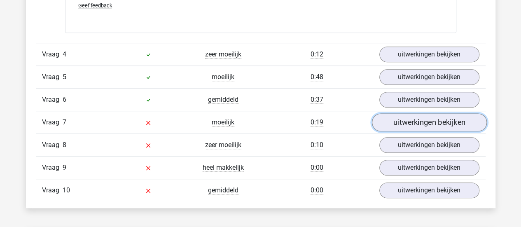
click at [411, 121] on link "uitwerkingen bekijken" at bounding box center [429, 122] width 115 height 18
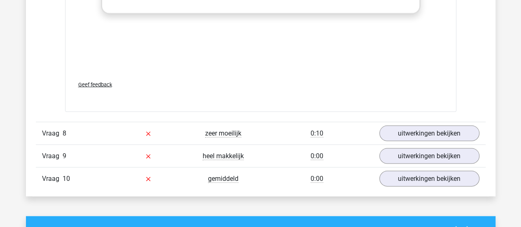
scroll to position [2362, 0]
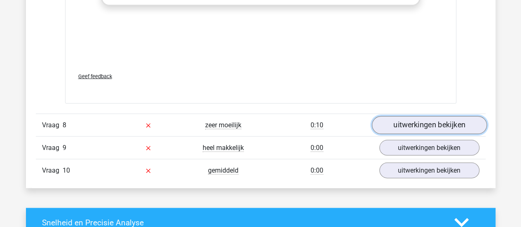
click at [399, 123] on link "uitwerkingen bekijken" at bounding box center [429, 125] width 115 height 18
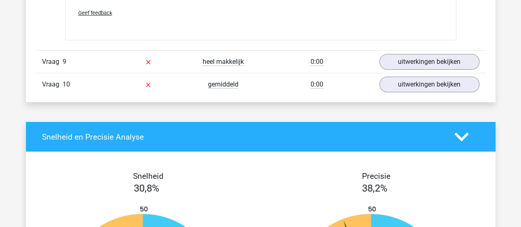
scroll to position [2989, 0]
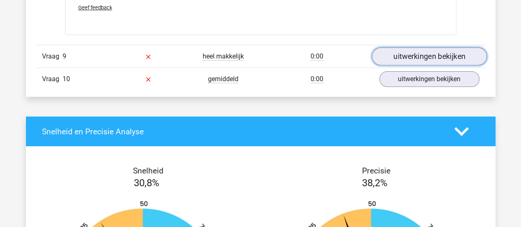
click at [388, 49] on link "uitwerkingen bekijken" at bounding box center [429, 56] width 115 height 18
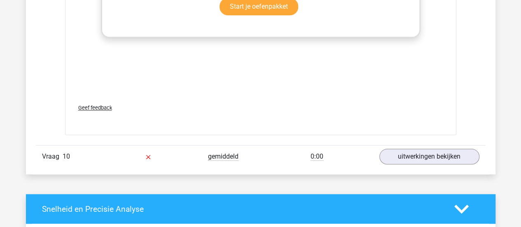
scroll to position [3467, 0]
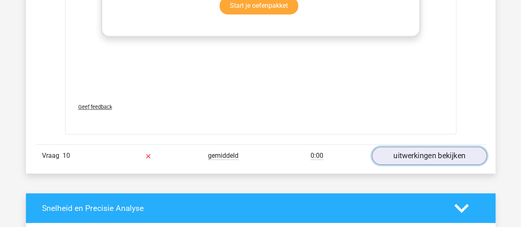
click at [416, 155] on link "uitwerkingen bekijken" at bounding box center [429, 156] width 115 height 18
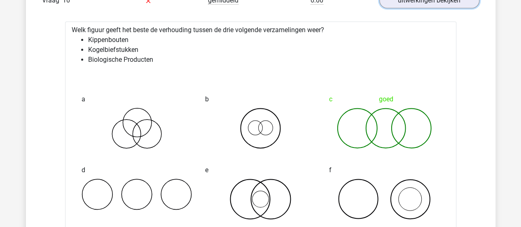
scroll to position [3623, 0]
